Goal: Transaction & Acquisition: Book appointment/travel/reservation

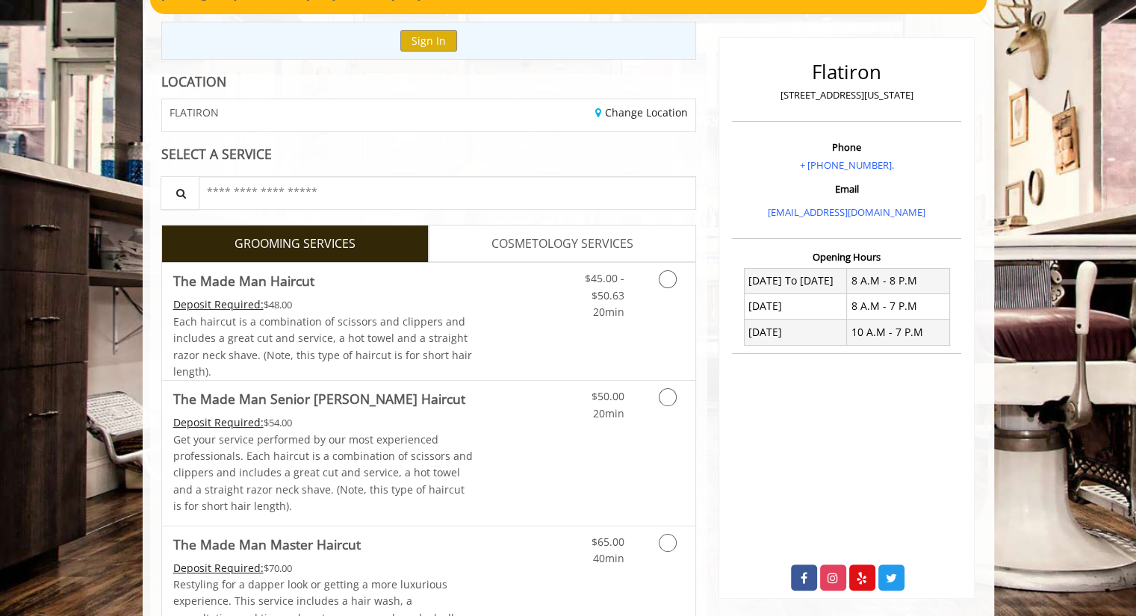
scroll to position [152, 0]
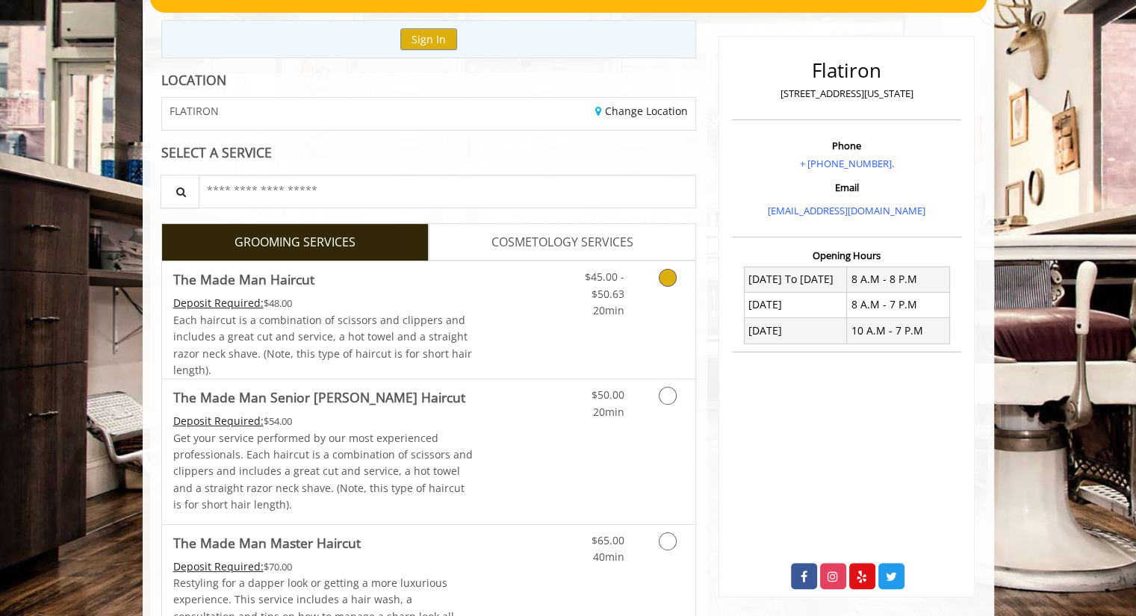
click at [667, 275] on icon "Grooming services" at bounding box center [668, 278] width 18 height 18
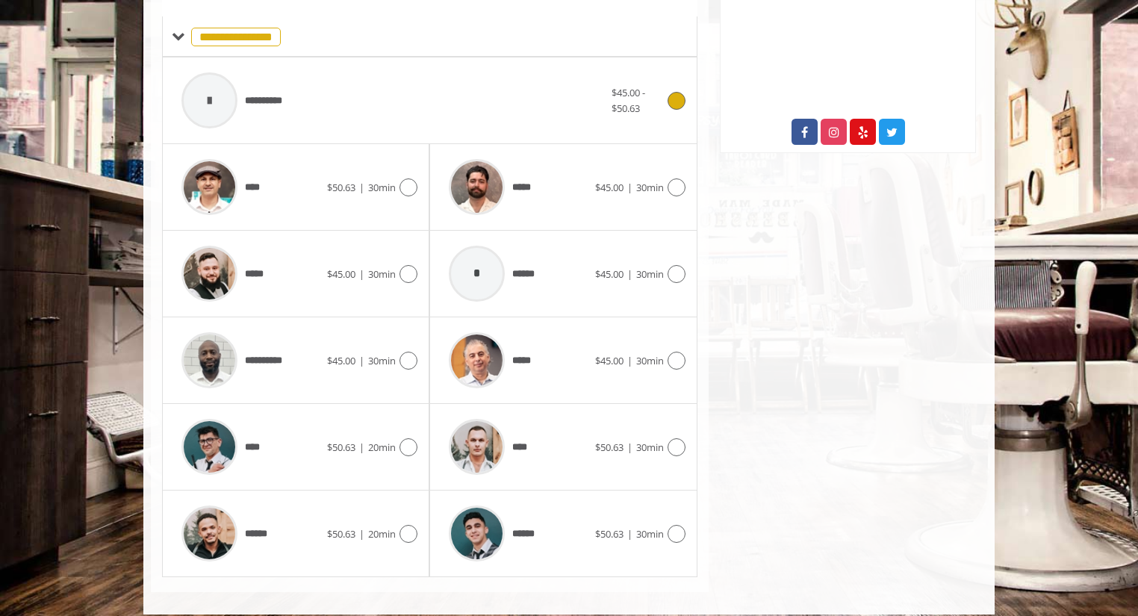
scroll to position [597, 0]
click at [436, 119] on div "**********" at bounding box center [393, 99] width 438 height 71
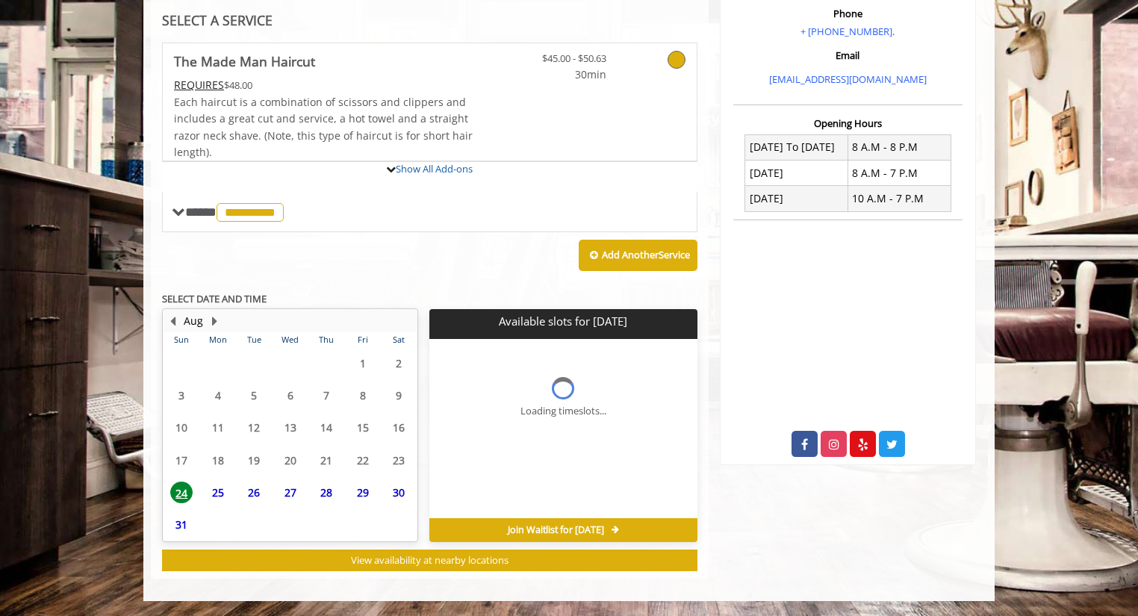
scroll to position [441, 0]
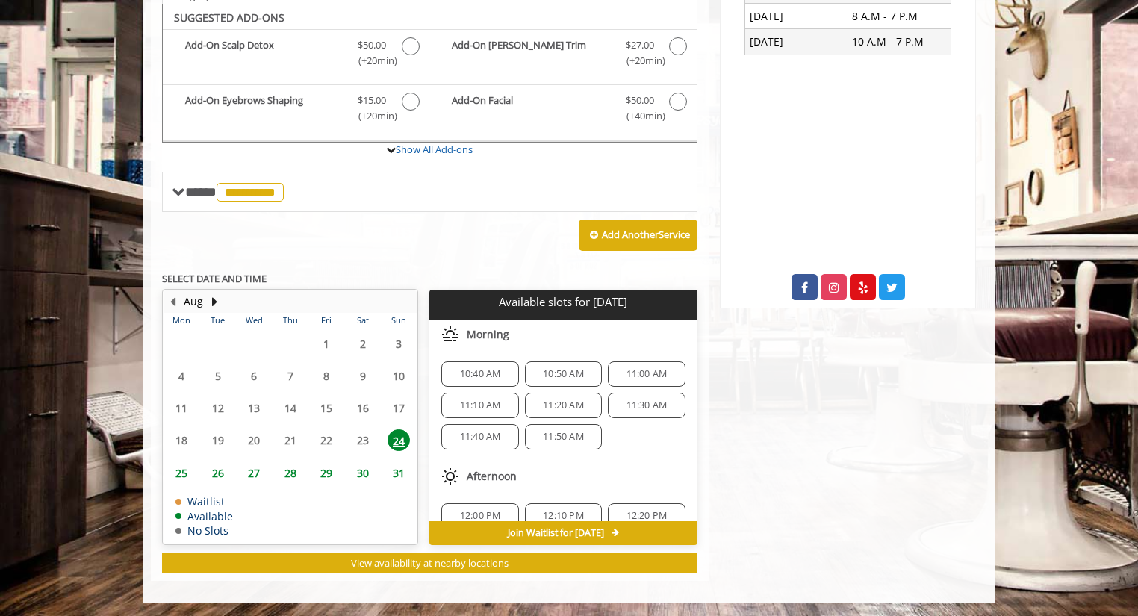
click at [636, 369] on span "11:00 AM" at bounding box center [647, 374] width 41 height 12
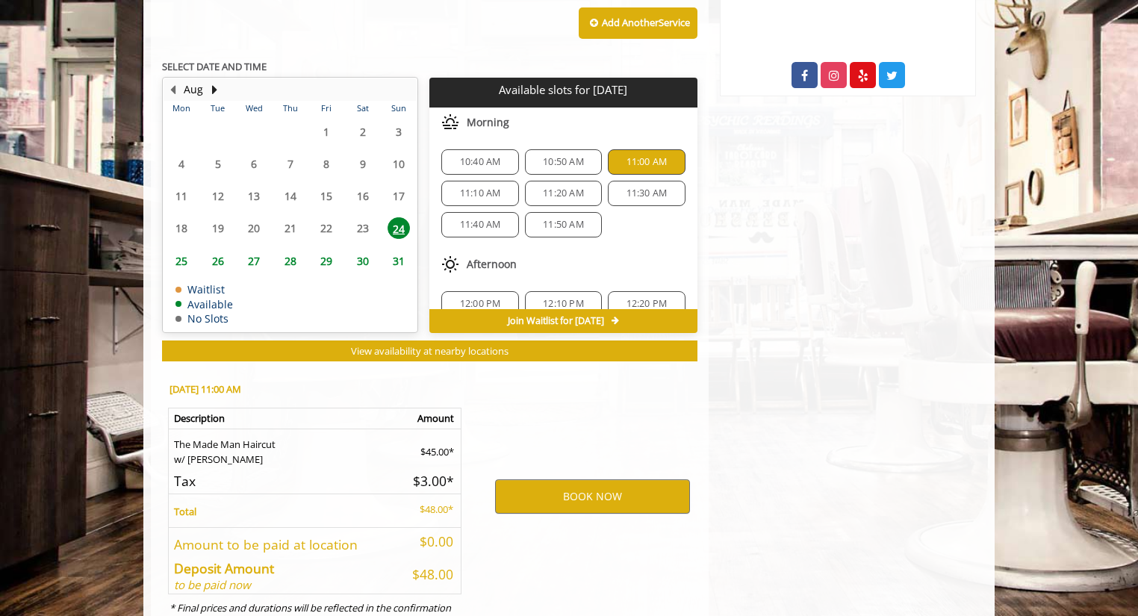
scroll to position [709, 0]
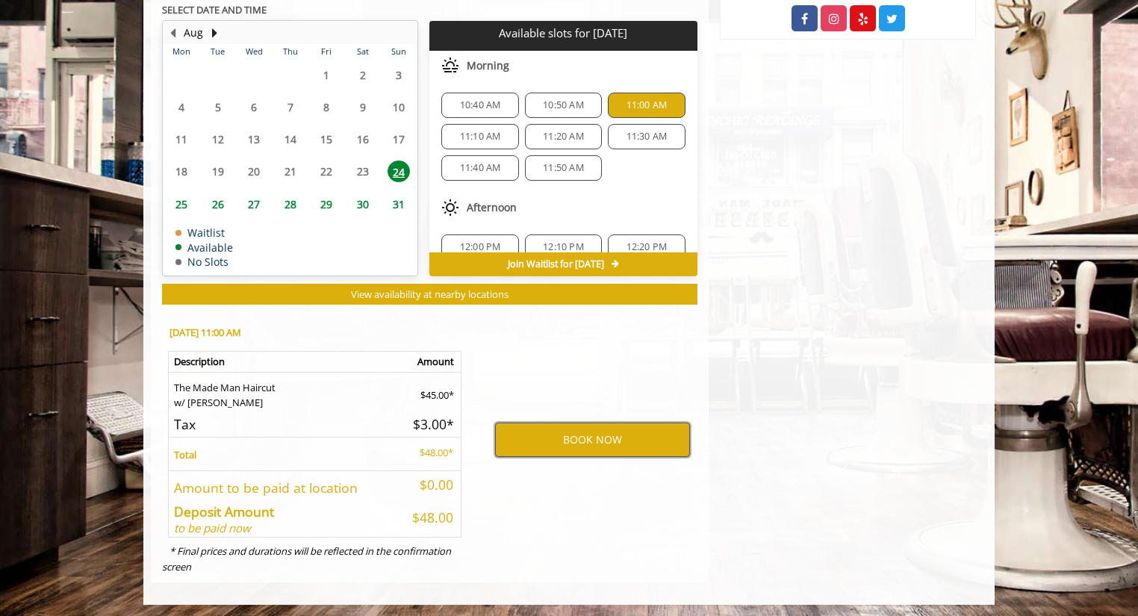
click at [577, 433] on button "BOOK NOW" at bounding box center [592, 440] width 195 height 34
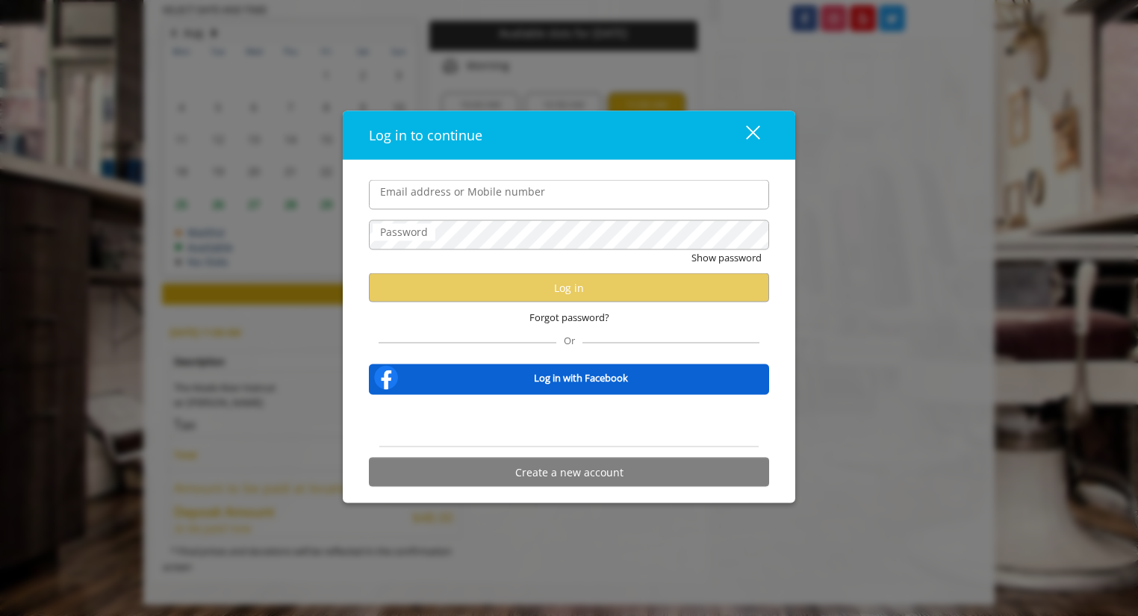
click at [485, 205] on input "Email address or Mobile number" at bounding box center [569, 195] width 400 height 30
type input "**********"
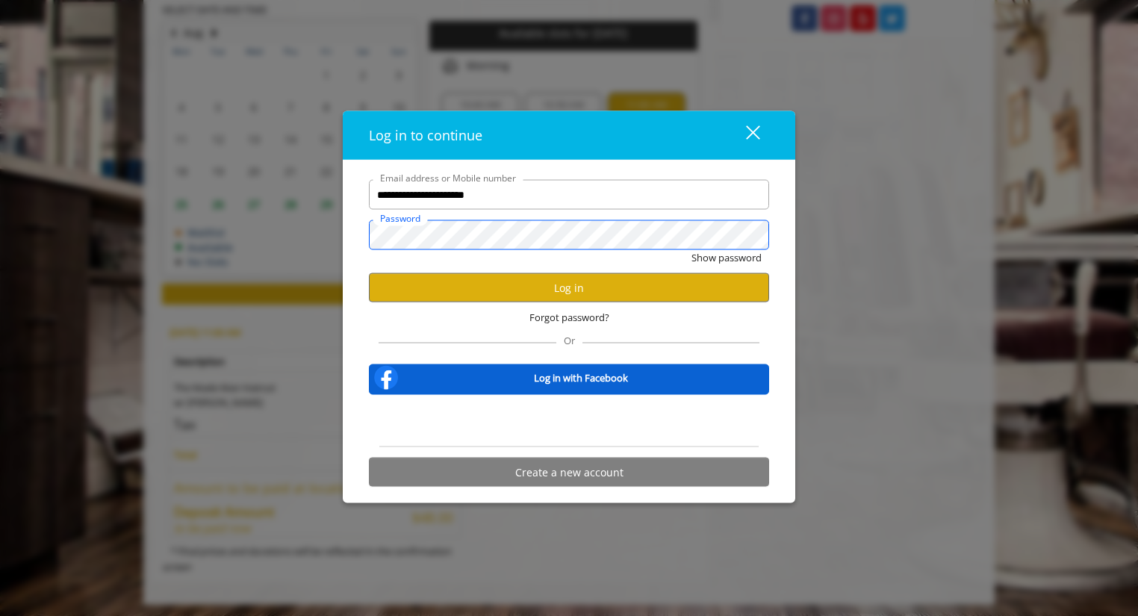
click at [692, 250] on button "Show password" at bounding box center [727, 258] width 70 height 16
click at [571, 291] on button "Log in" at bounding box center [569, 287] width 400 height 29
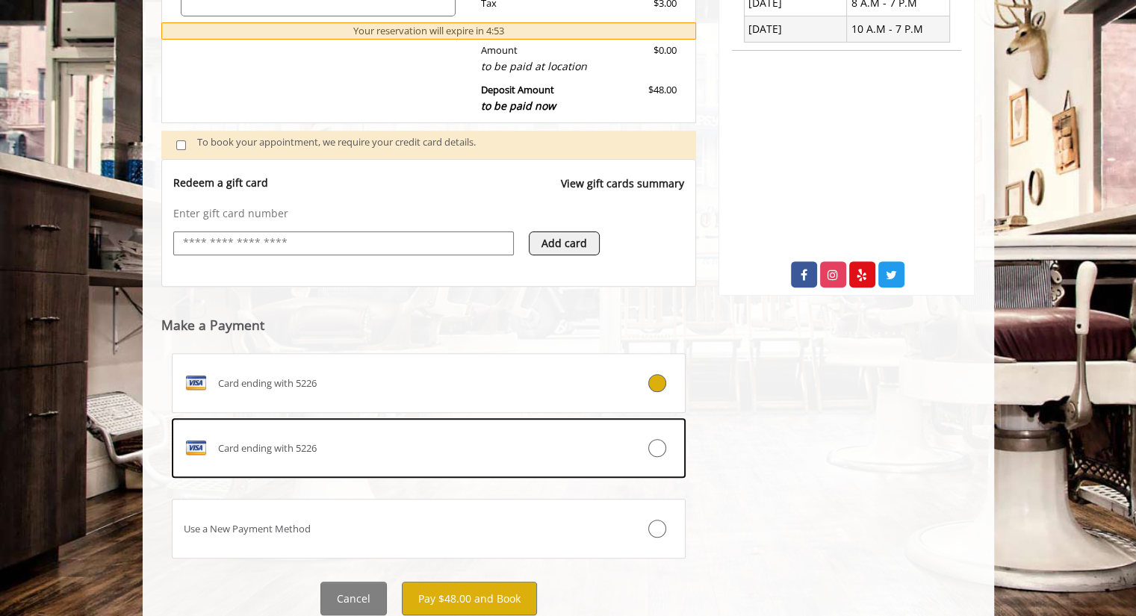
scroll to position [503, 0]
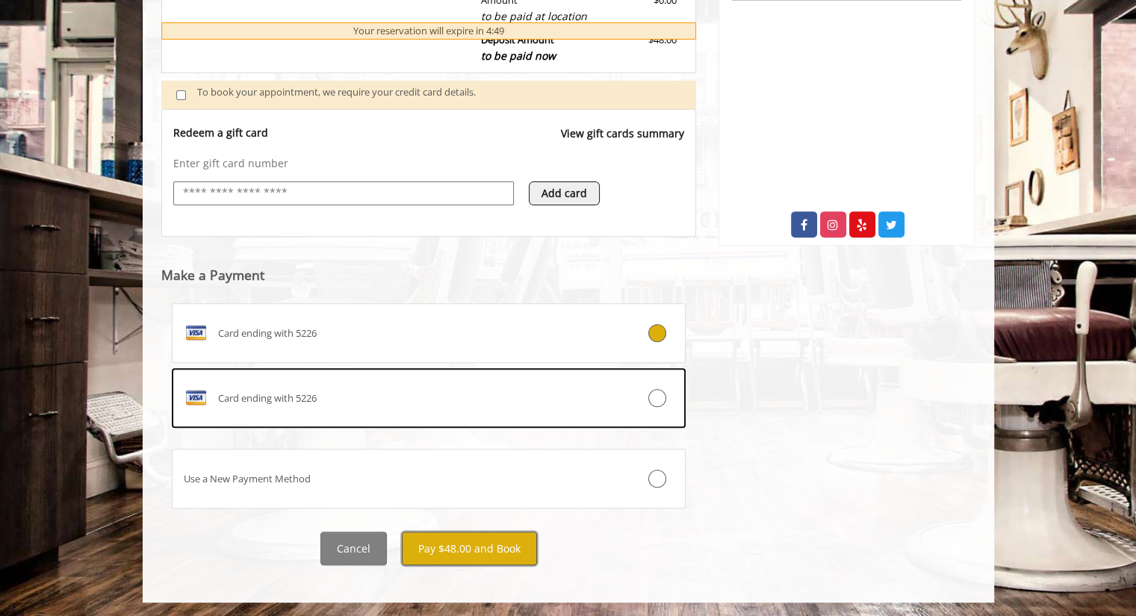
click at [475, 547] on button "Pay $48.00 and Book" at bounding box center [469, 549] width 135 height 34
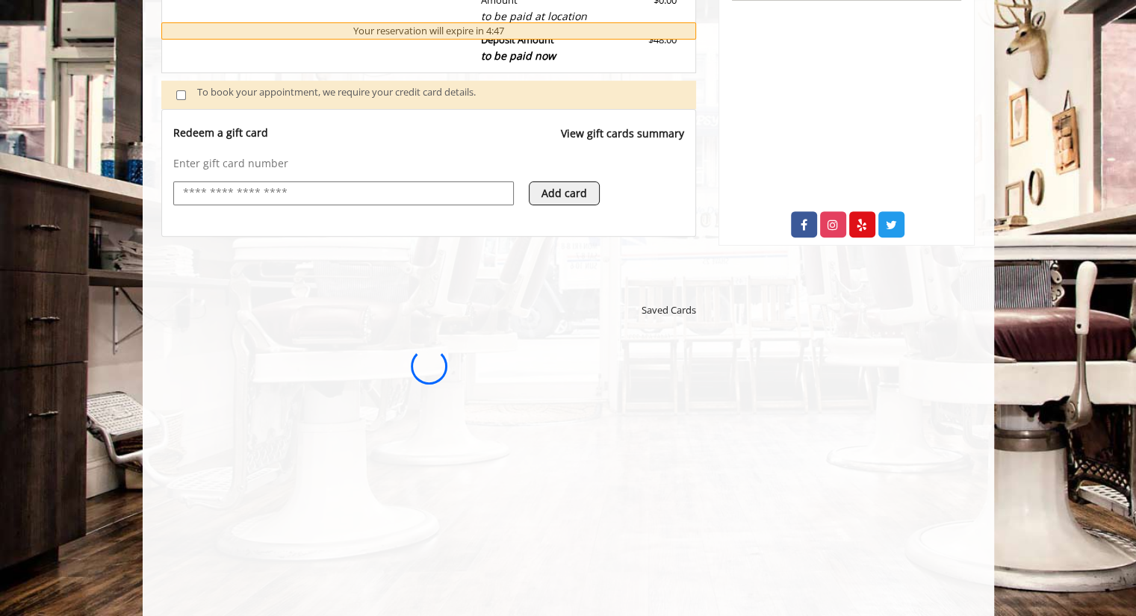
scroll to position [0, 0]
